Goal: Information Seeking & Learning: Check status

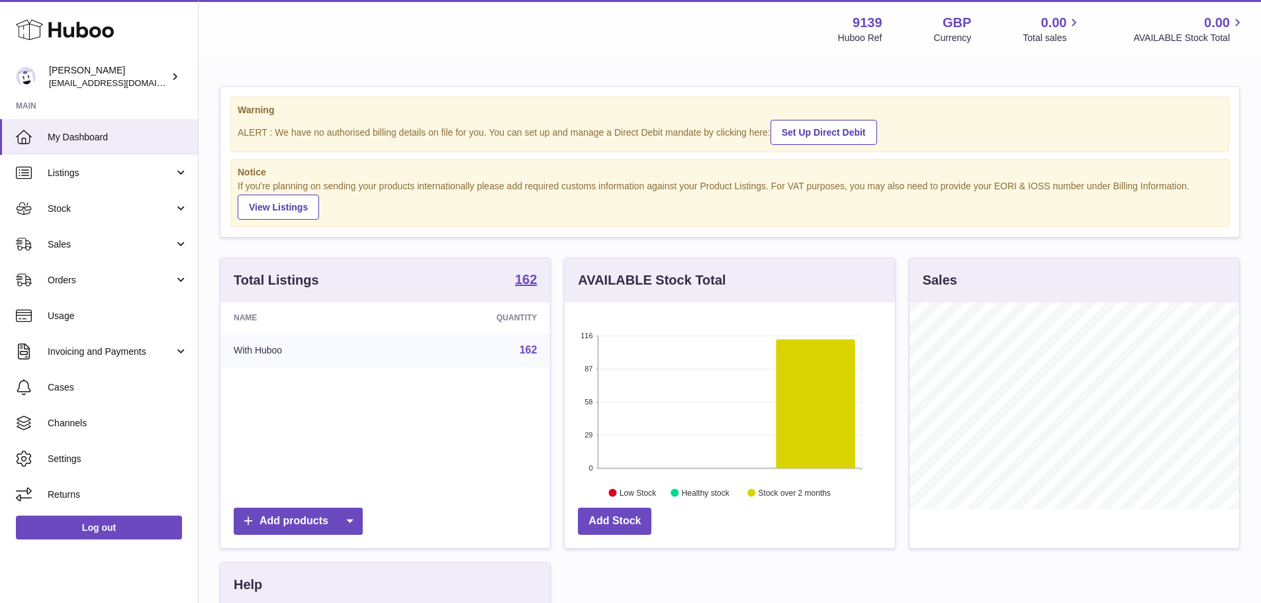
scroll to position [207, 330]
click at [128, 211] on span "Stock" at bounding box center [111, 209] width 126 height 13
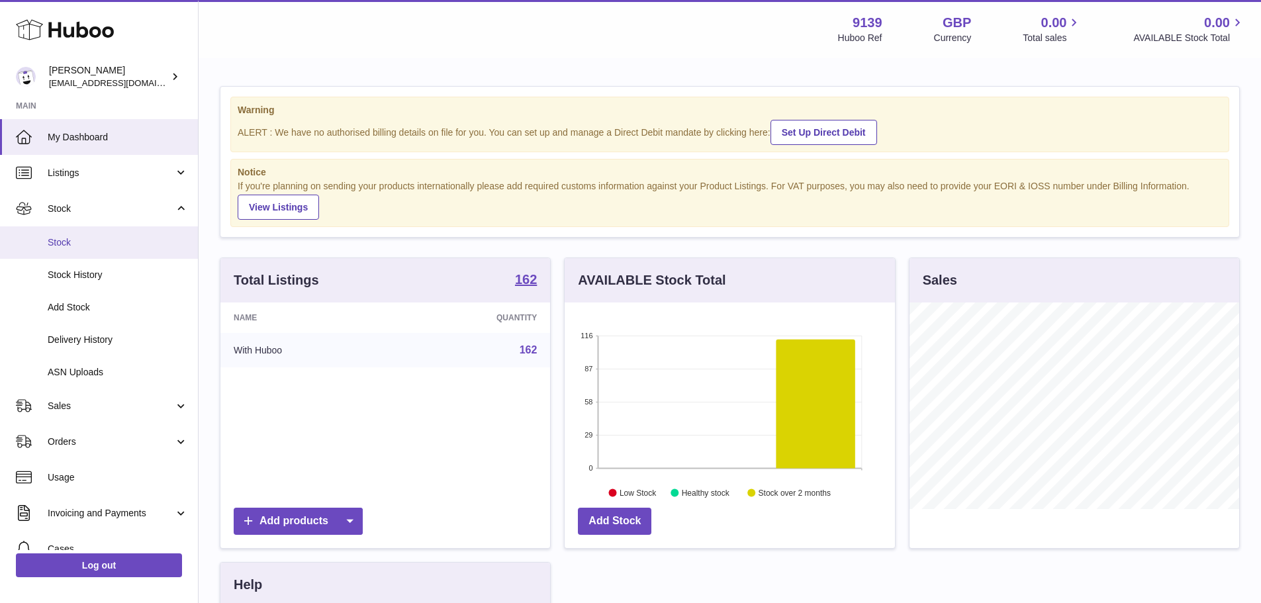
click at [136, 247] on span "Stock" at bounding box center [118, 242] width 140 height 13
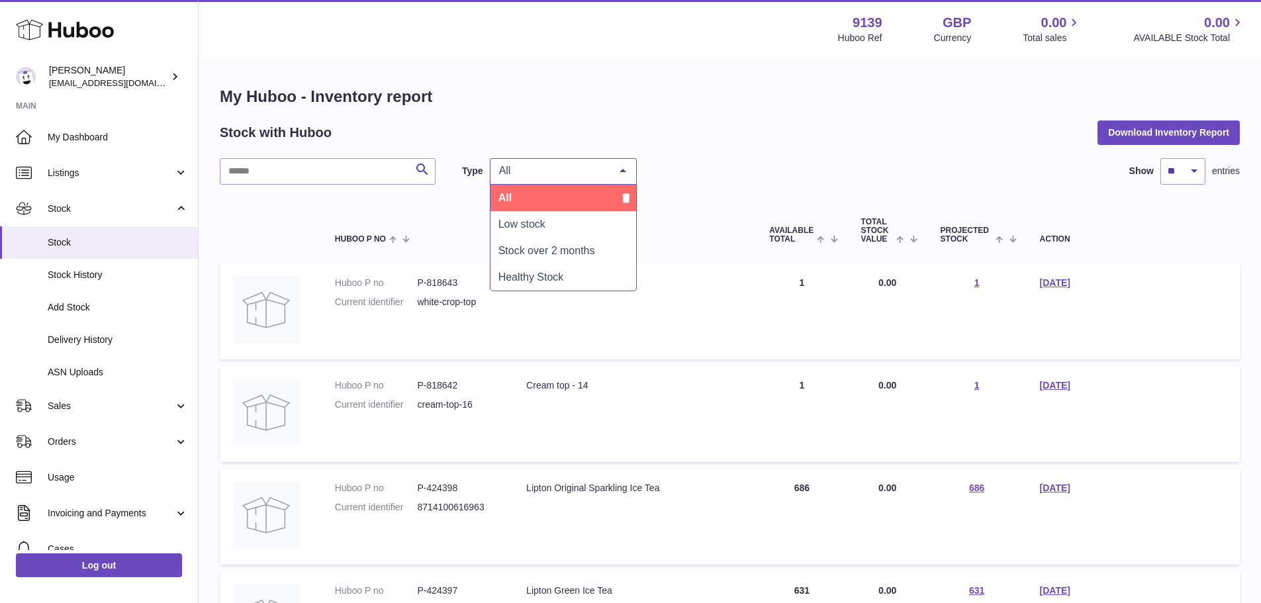
click at [518, 173] on span "All" at bounding box center [553, 170] width 114 height 13
click at [603, 134] on div "Stock with Huboo Download Inventory Report" at bounding box center [730, 132] width 1020 height 24
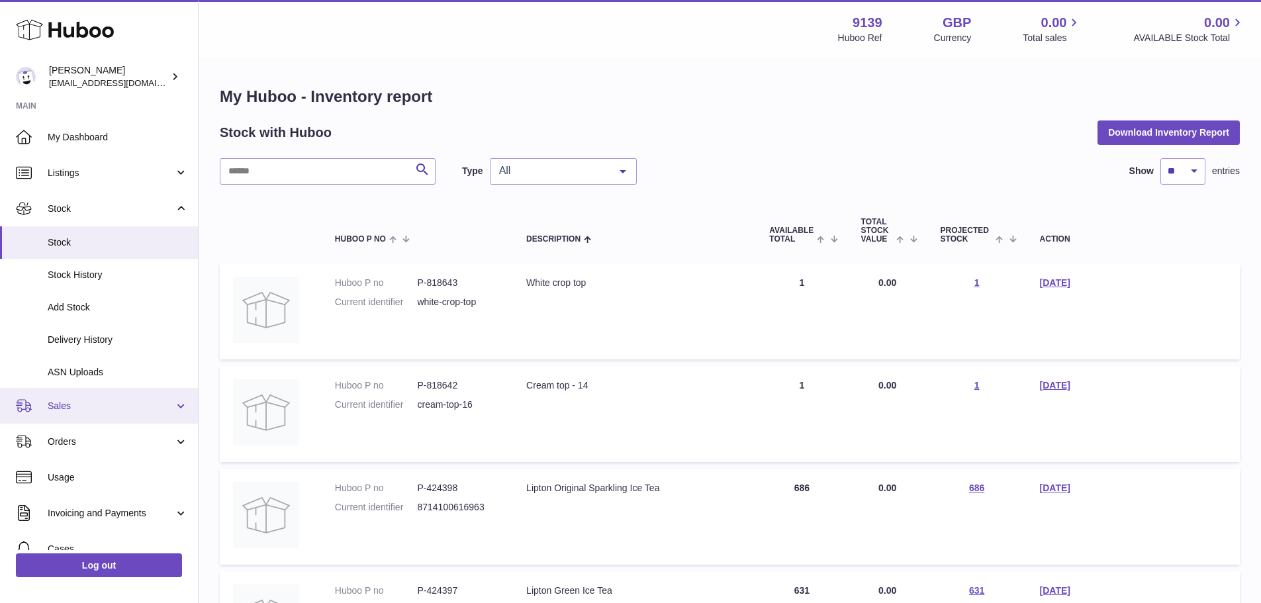
click at [121, 397] on link "Sales" at bounding box center [99, 406] width 198 height 36
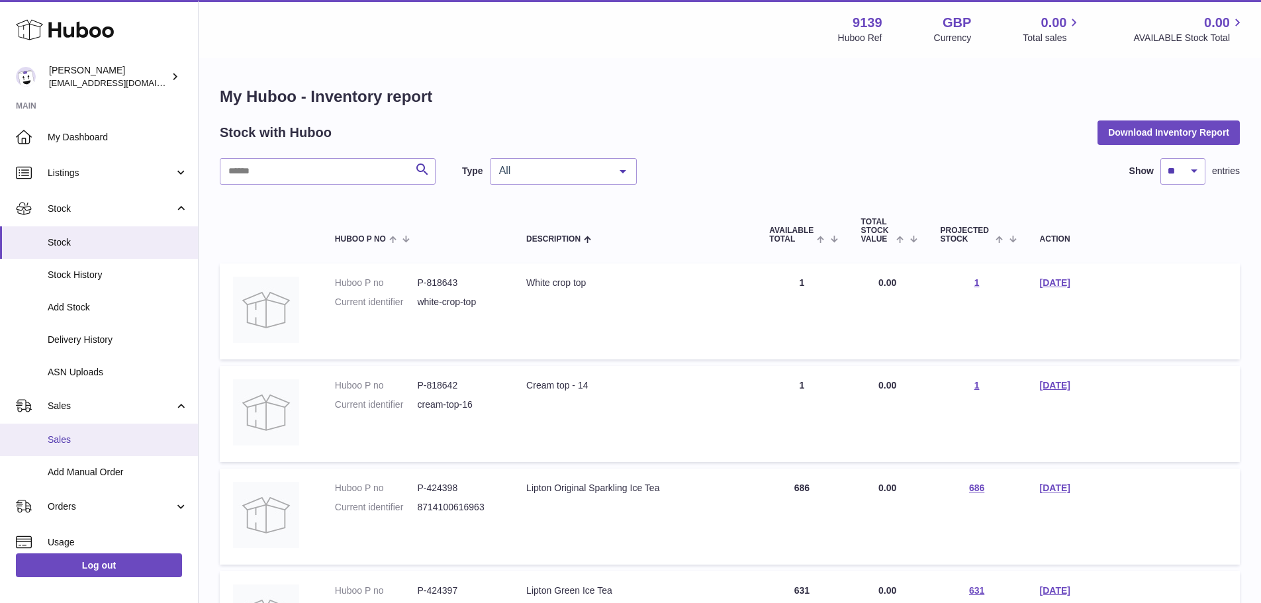
click at [143, 436] on span "Sales" at bounding box center [118, 440] width 140 height 13
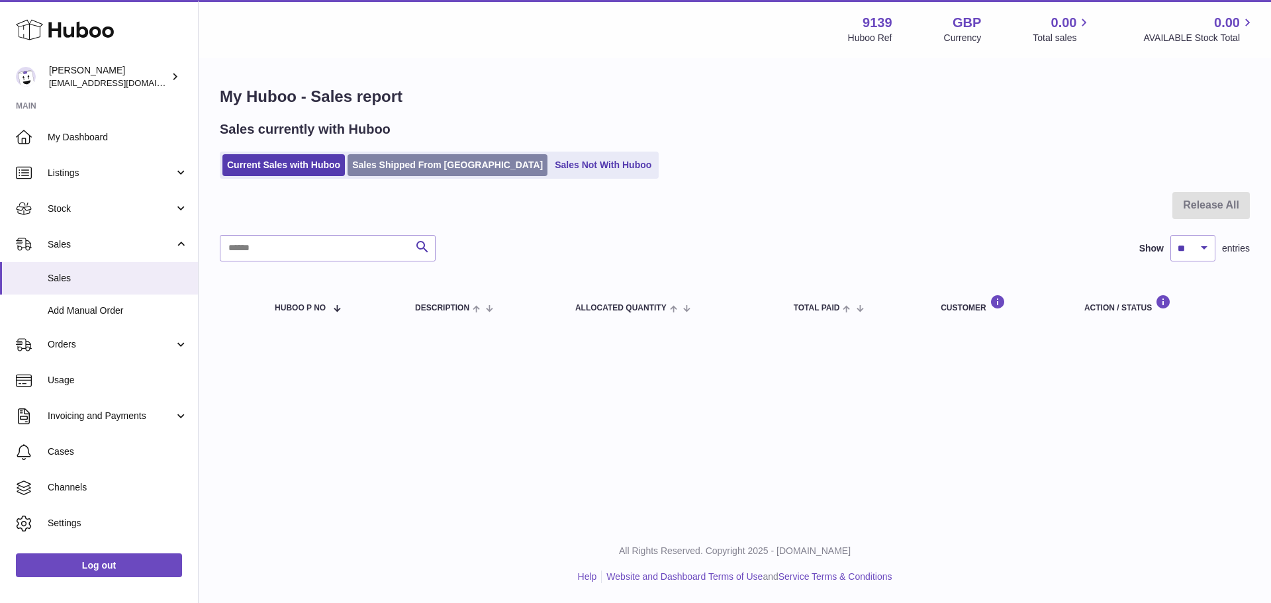
click at [417, 169] on link "Sales Shipped From Huboo" at bounding box center [448, 165] width 200 height 22
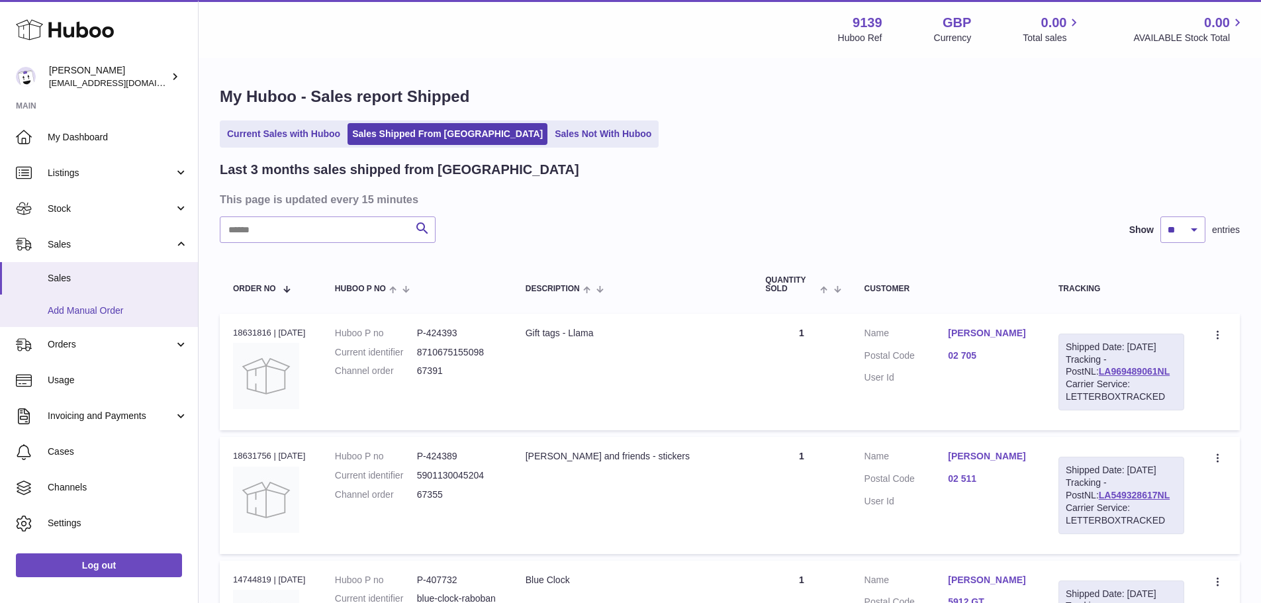
click at [91, 308] on span "Add Manual Order" at bounding box center [118, 311] width 140 height 13
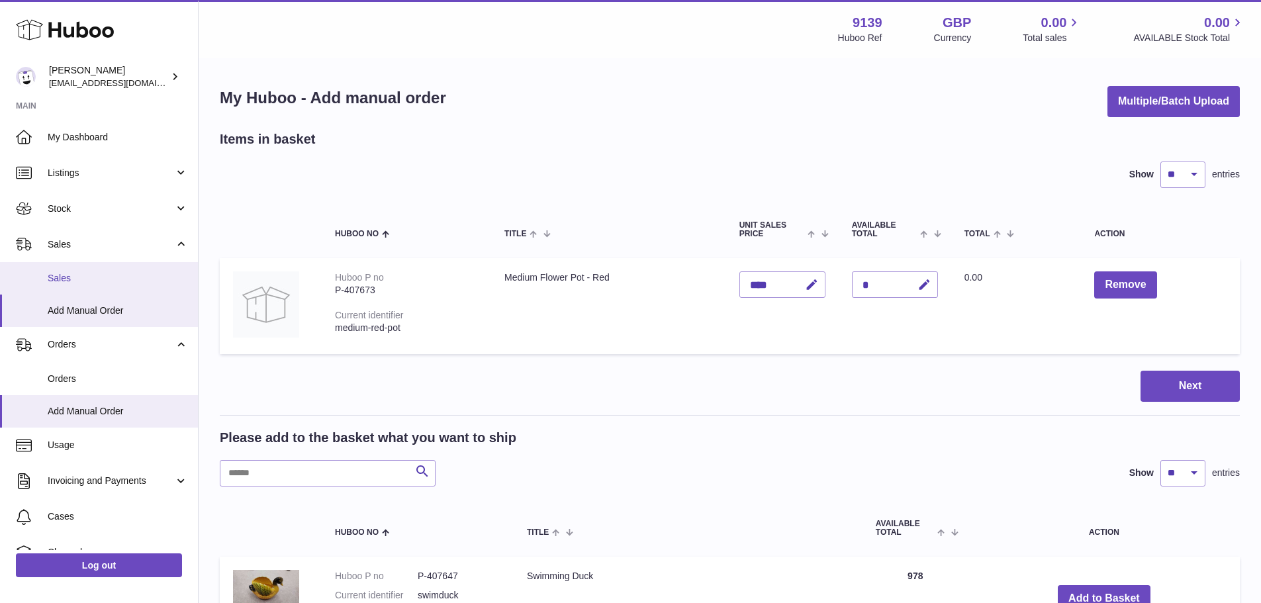
click at [124, 268] on link "Sales" at bounding box center [99, 278] width 198 height 32
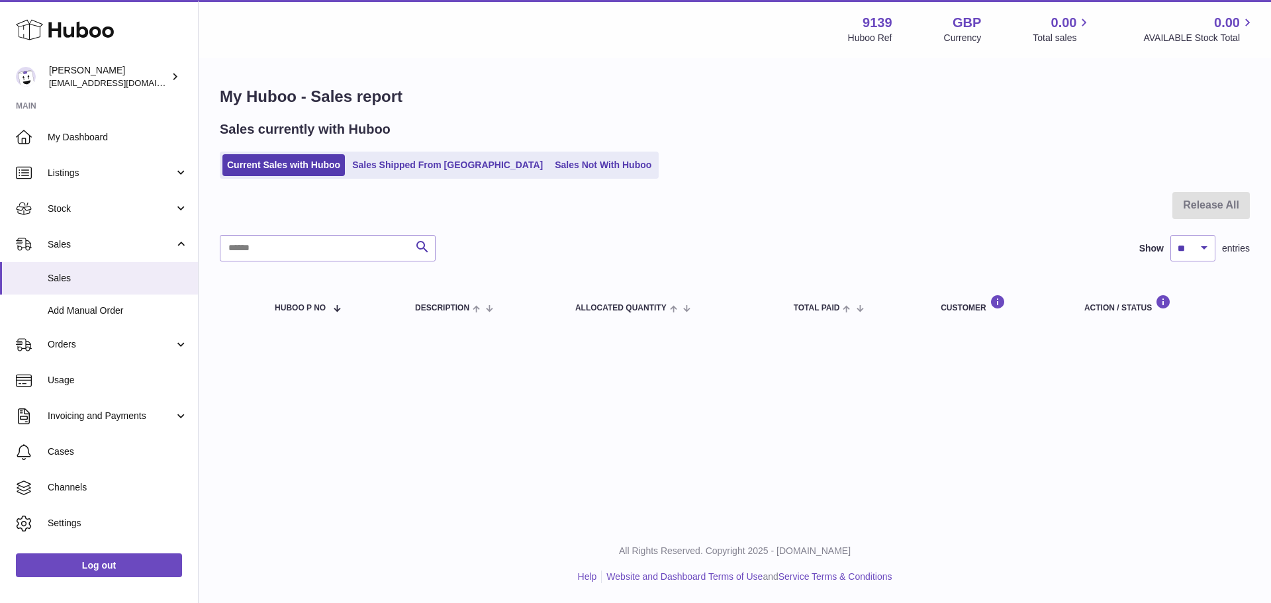
click at [867, 17] on strong "9139" at bounding box center [878, 23] width 30 height 18
copy strong "9139"
click at [682, 389] on div "Menu Huboo 9139 Huboo Ref GBP Currency 0.00 Total sales 0.00 AVAILABLE Stock To…" at bounding box center [735, 262] width 1072 height 525
click at [129, 343] on span "Orders" at bounding box center [111, 344] width 126 height 13
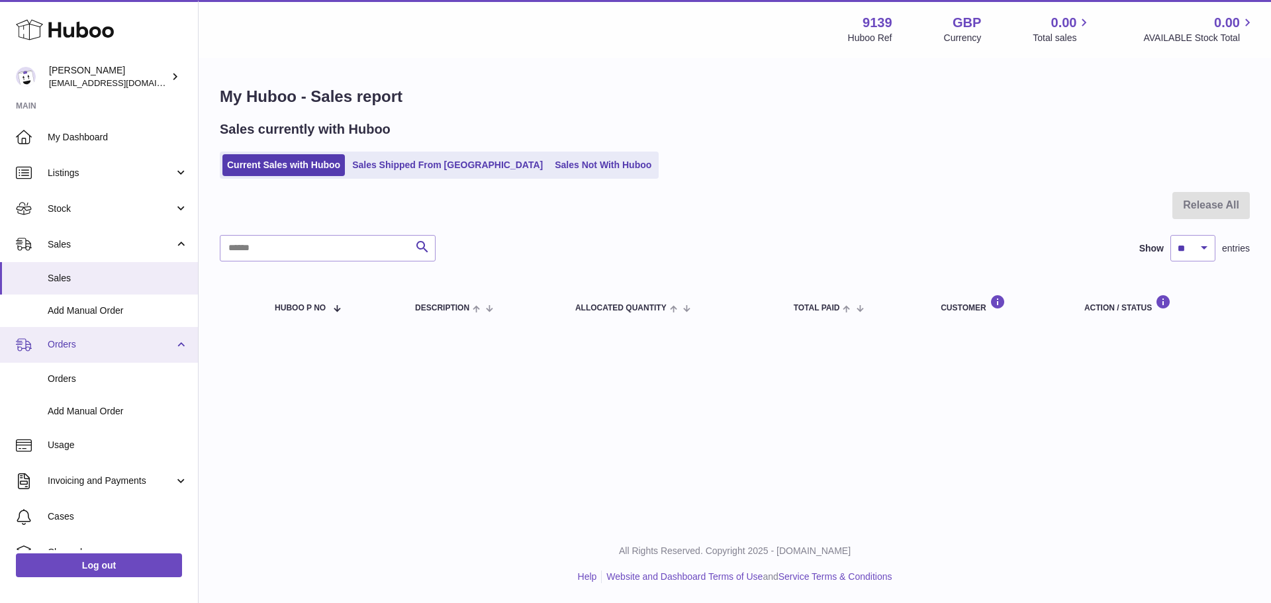
click at [129, 343] on span "Orders" at bounding box center [111, 344] width 126 height 13
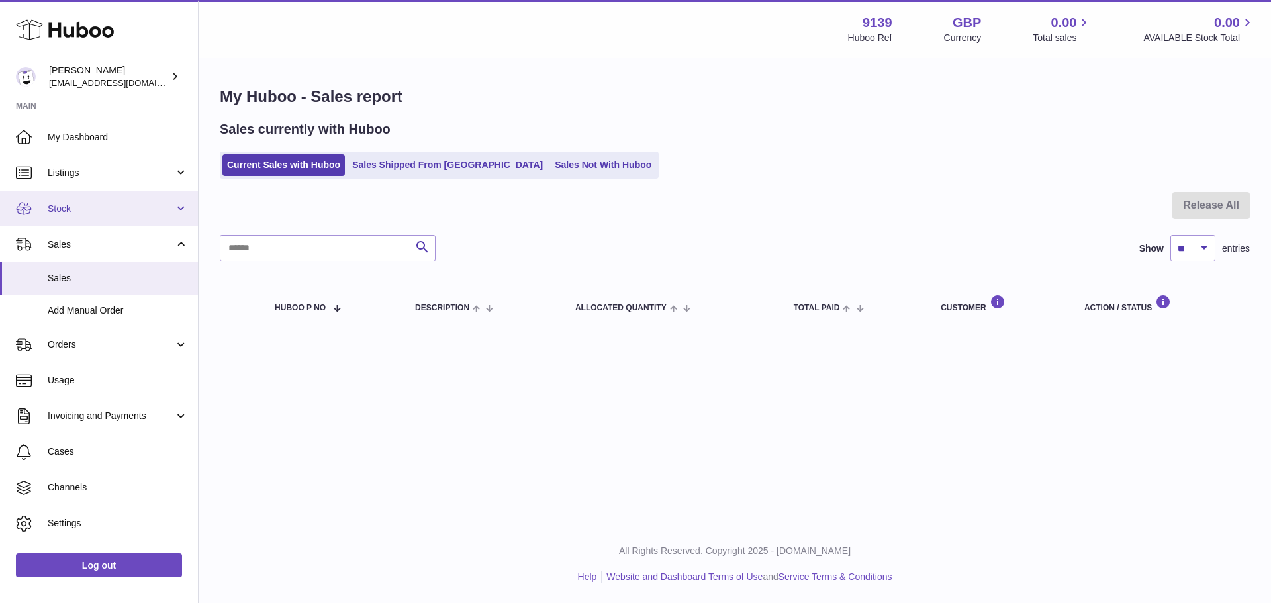
click at [126, 216] on link "Stock" at bounding box center [99, 209] width 198 height 36
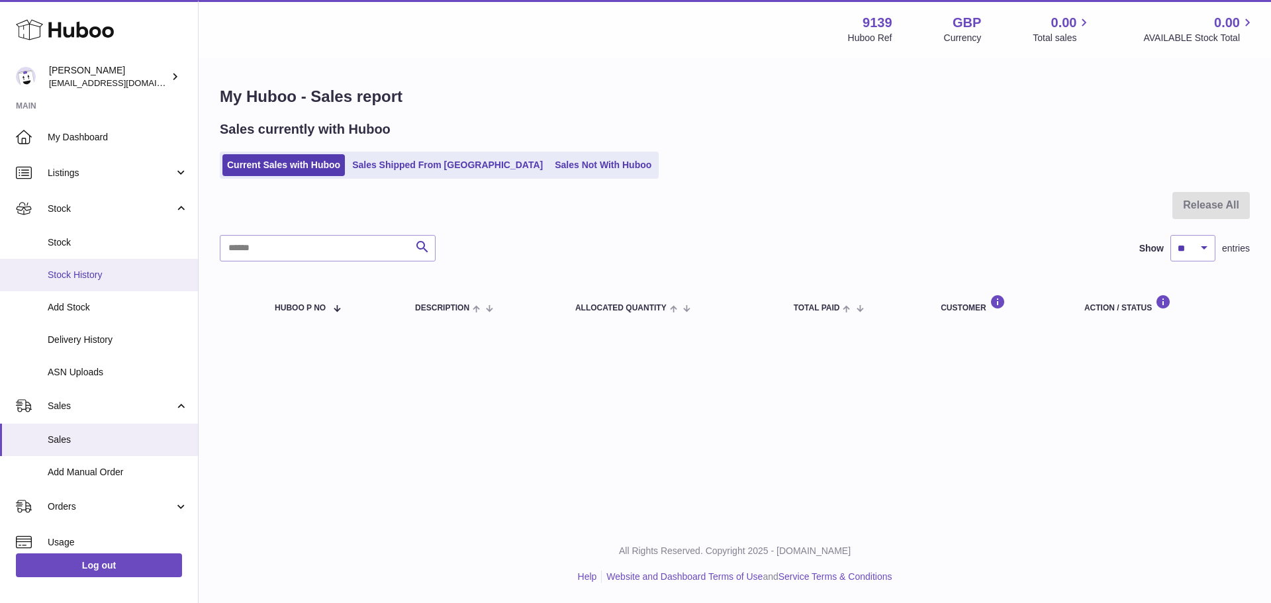
click at [117, 285] on link "Stock History" at bounding box center [99, 275] width 198 height 32
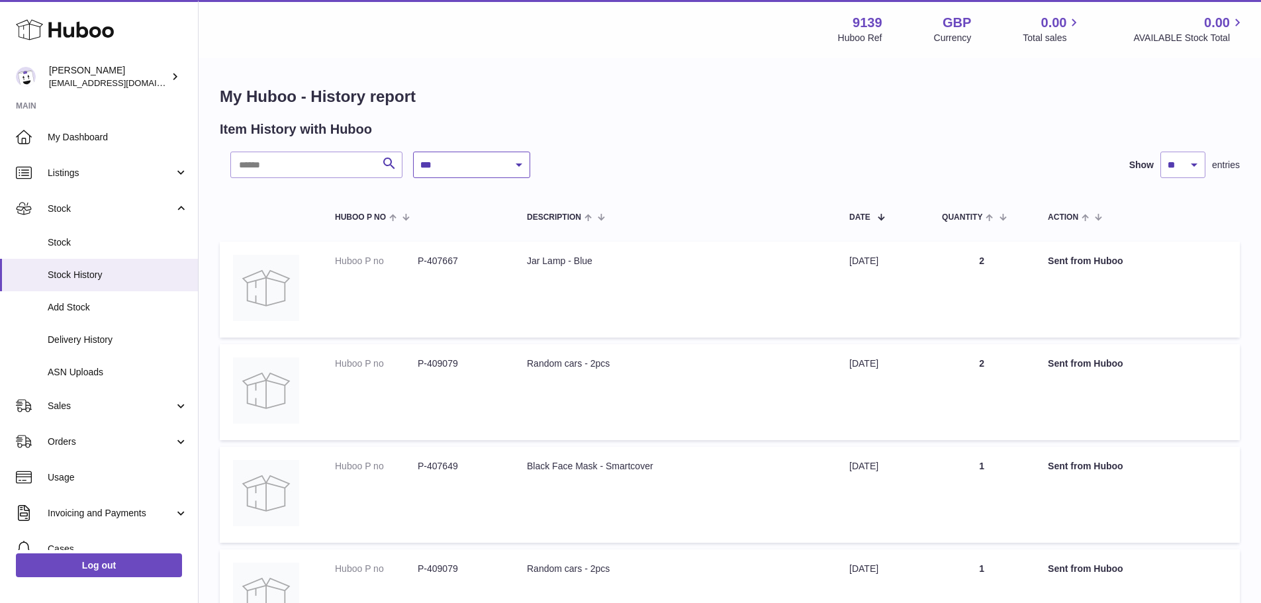
click at [462, 167] on select "**********" at bounding box center [471, 165] width 117 height 26
click at [474, 168] on select "**********" at bounding box center [471, 165] width 117 height 26
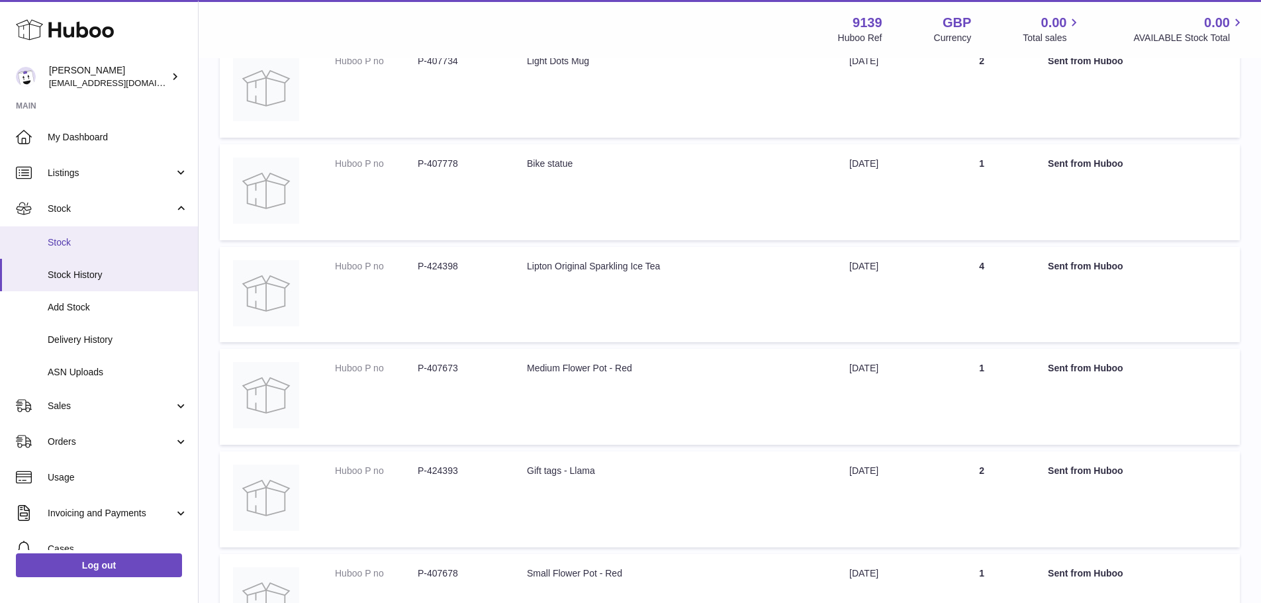
scroll to position [405, 0]
click at [54, 245] on span "Stock" at bounding box center [118, 242] width 140 height 13
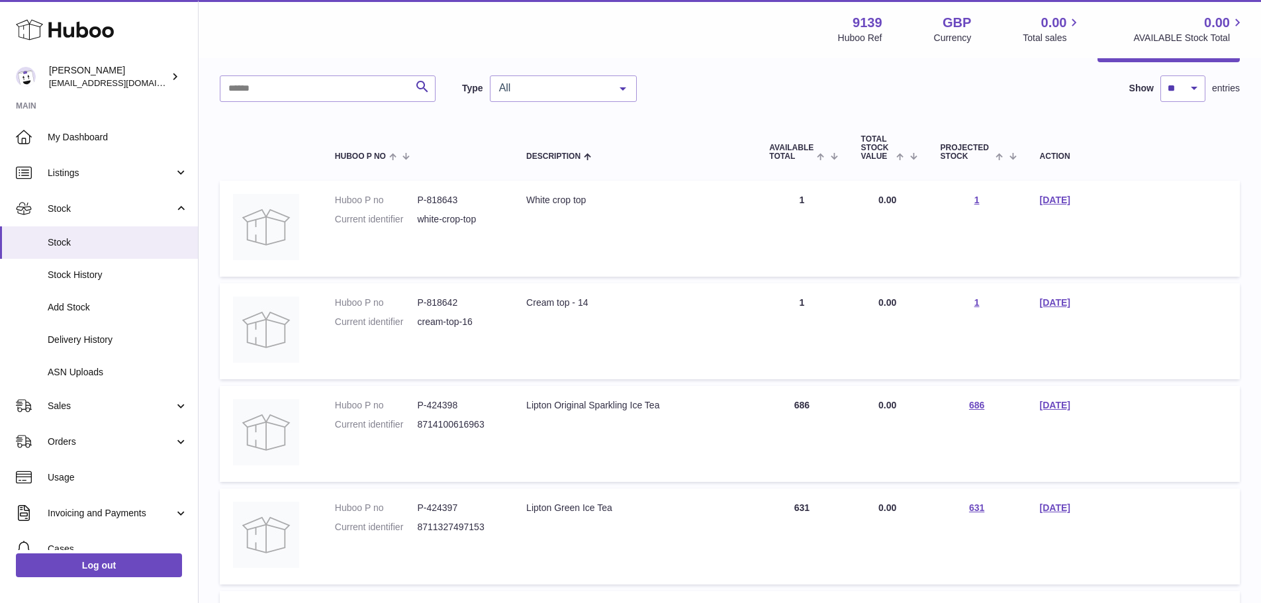
scroll to position [265, 0]
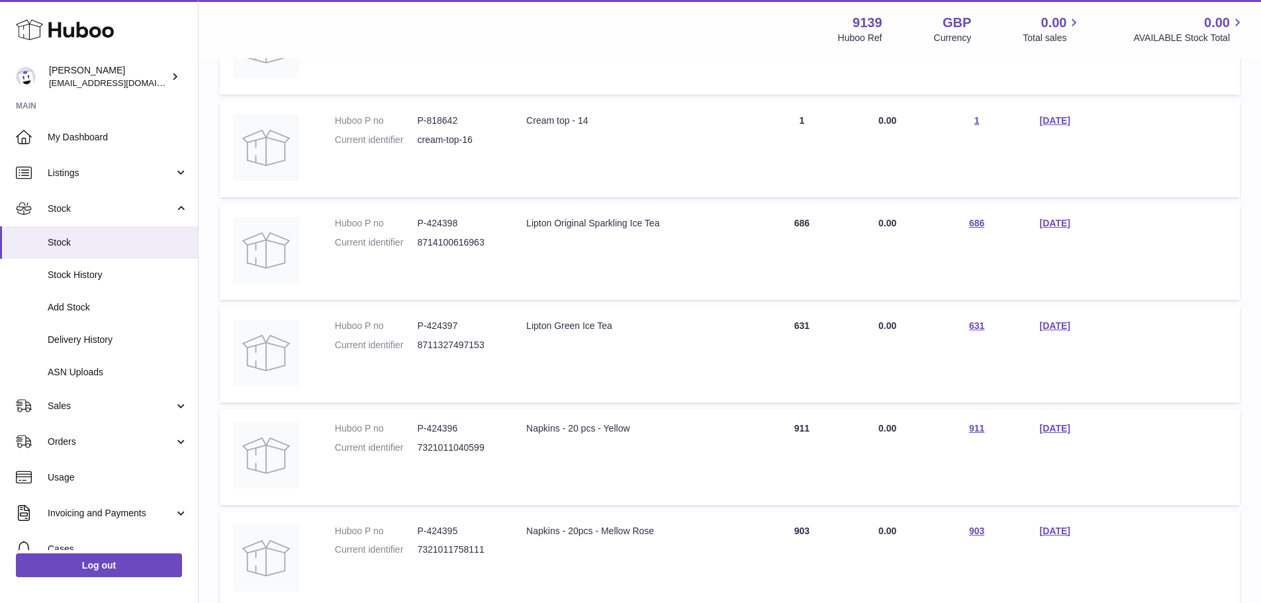
click at [986, 224] on td "Projected Stock 686" at bounding box center [976, 252] width 99 height 96
click at [981, 224] on link "686" at bounding box center [976, 223] width 15 height 11
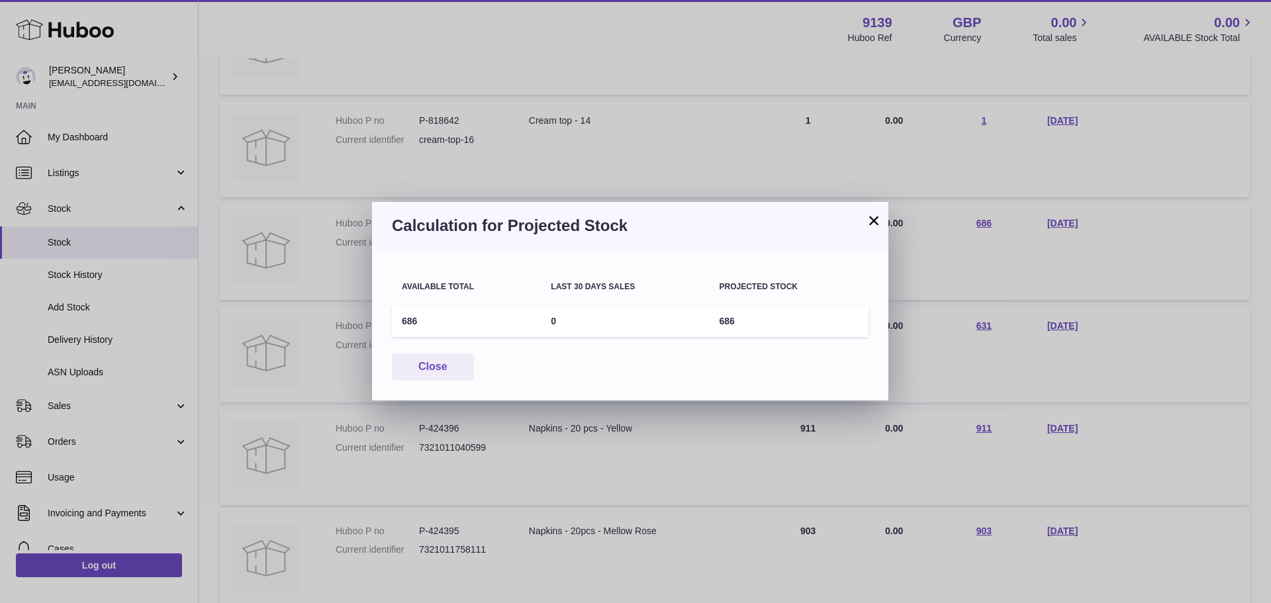
click at [872, 225] on button "×" at bounding box center [874, 221] width 16 height 16
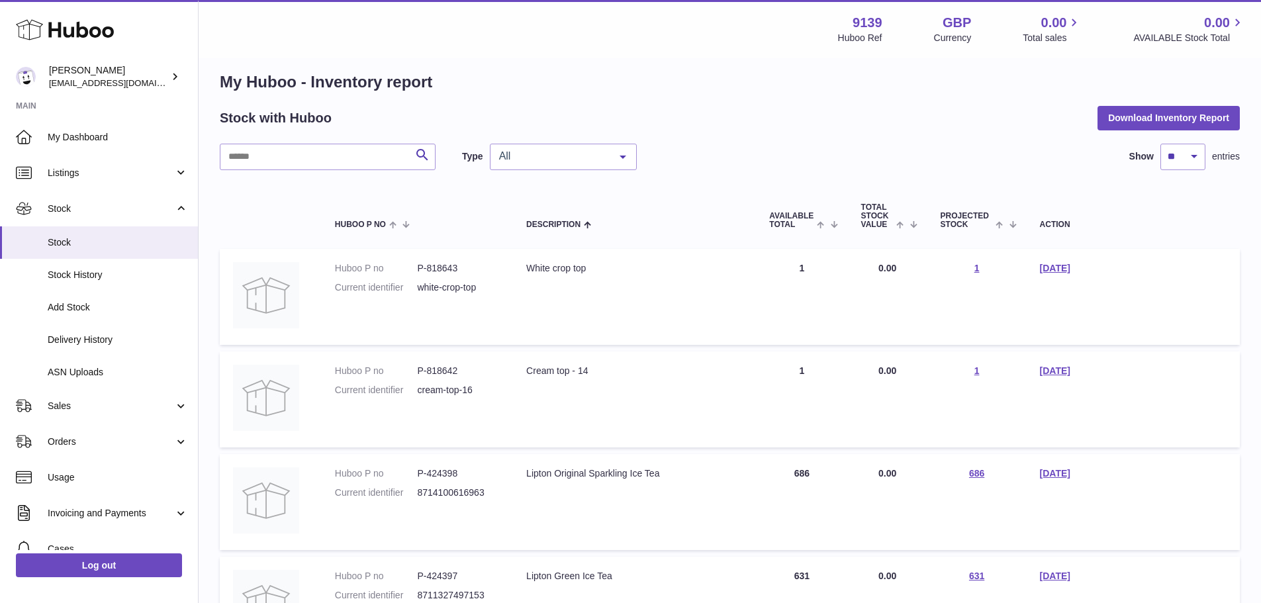
scroll to position [0, 0]
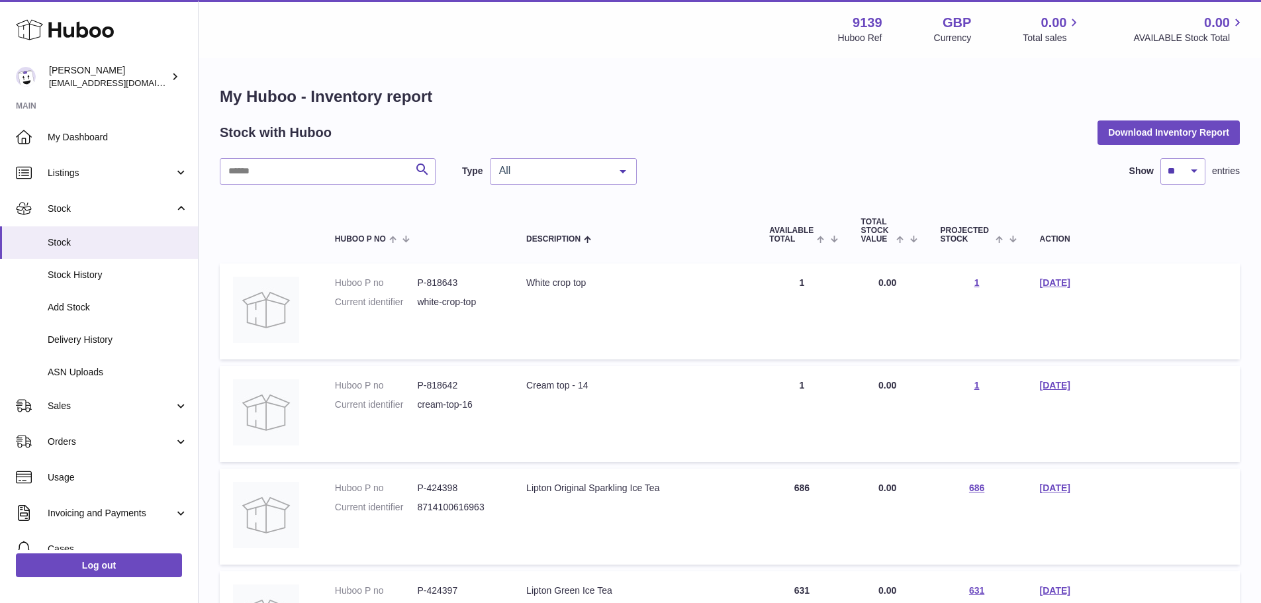
click at [525, 179] on div "All" at bounding box center [563, 171] width 147 height 26
